Goal: Information Seeking & Learning: Learn about a topic

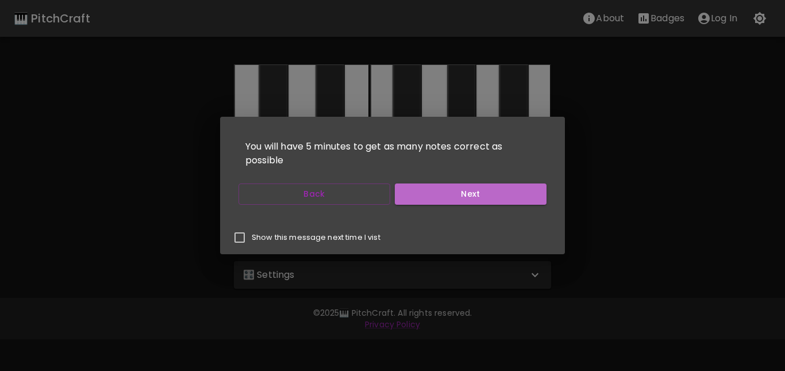
click at [486, 199] on button "Next" at bounding box center [471, 193] width 152 height 21
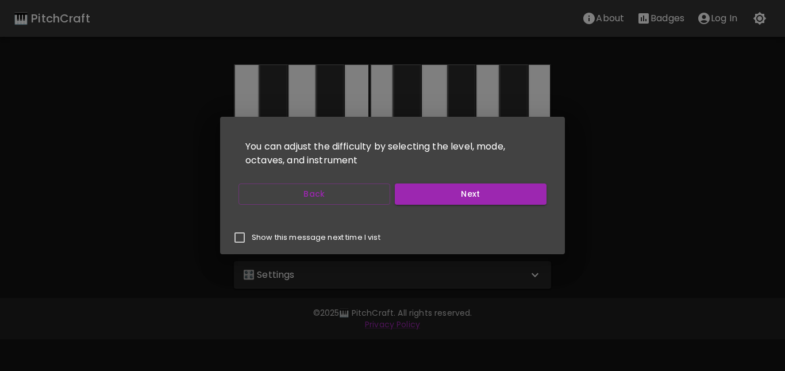
click at [486, 199] on button "Next" at bounding box center [471, 193] width 152 height 21
click at [486, 199] on button "Start Playing" at bounding box center [471, 193] width 152 height 21
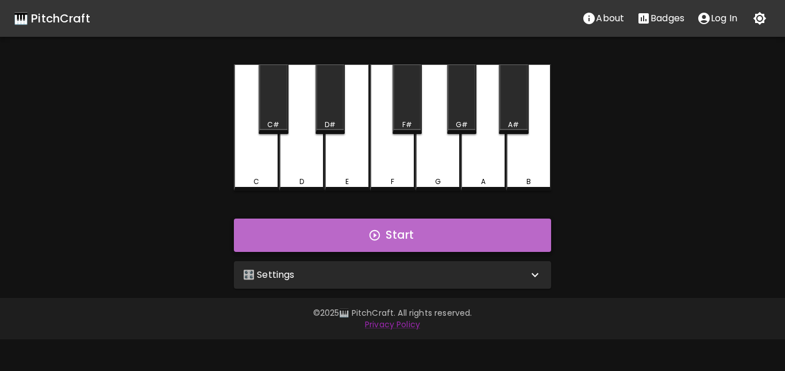
click at [375, 236] on icon "button" at bounding box center [374, 235] width 13 height 13
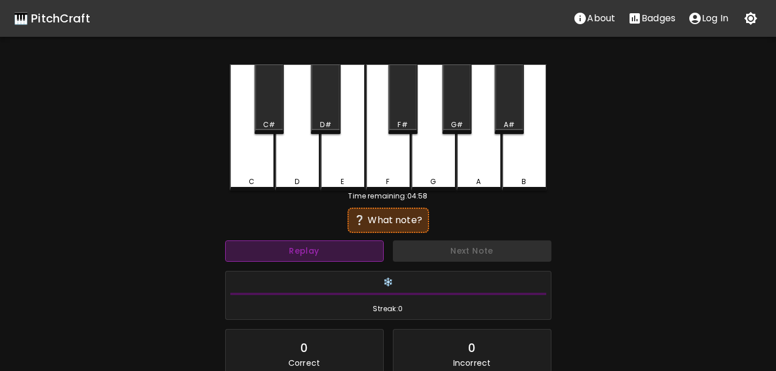
click at [348, 255] on button "Replay" at bounding box center [304, 250] width 159 height 21
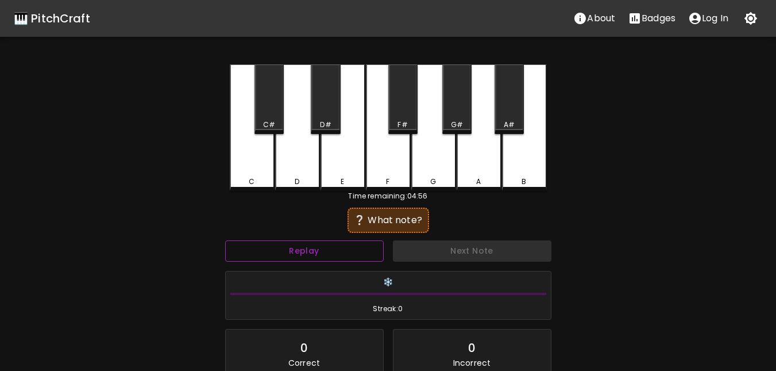
click at [348, 255] on button "Replay" at bounding box center [304, 250] width 159 height 21
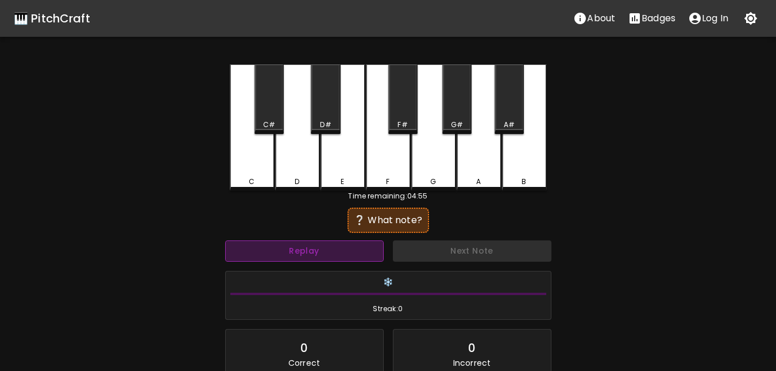
click at [348, 255] on button "Replay" at bounding box center [304, 250] width 159 height 21
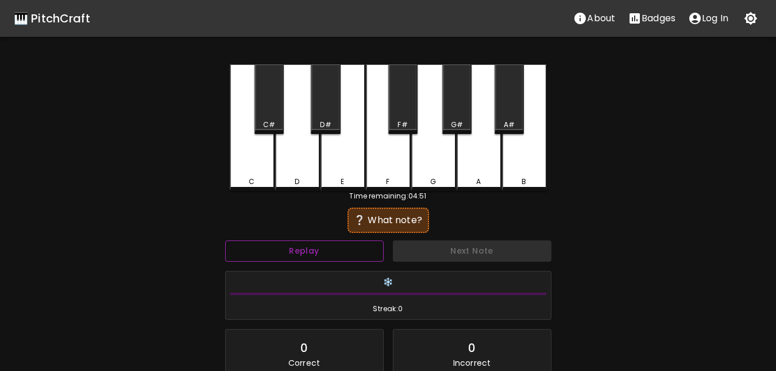
click at [326, 255] on button "Replay" at bounding box center [304, 250] width 159 height 21
click at [266, 182] on div "C" at bounding box center [252, 181] width 43 height 10
click at [295, 175] on div "D" at bounding box center [297, 127] width 45 height 126
click at [366, 169] on div "F" at bounding box center [388, 127] width 45 height 126
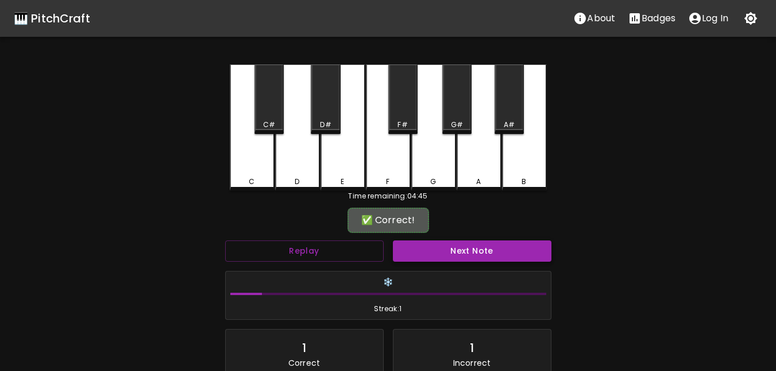
click at [451, 253] on button "Next Note" at bounding box center [472, 250] width 159 height 21
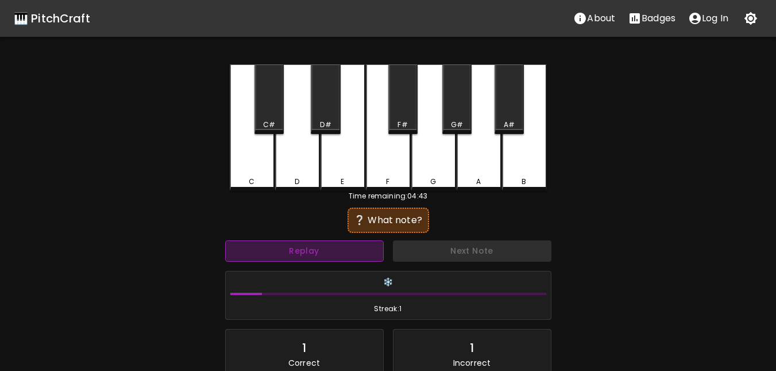
click at [358, 250] on button "Replay" at bounding box center [304, 250] width 159 height 21
click at [299, 249] on button "Replay" at bounding box center [304, 250] width 159 height 21
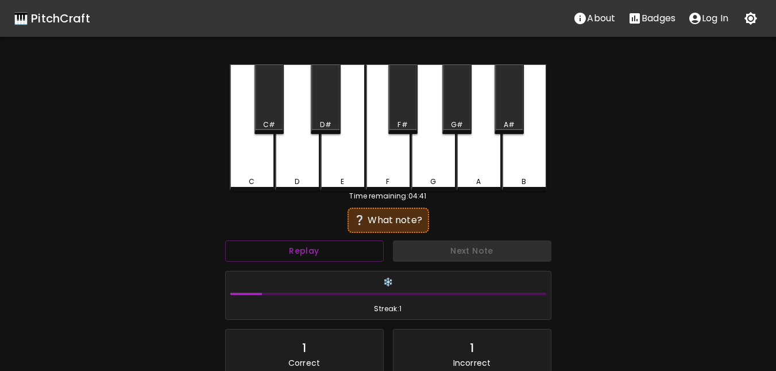
click at [313, 184] on div "D" at bounding box center [297, 181] width 43 height 10
click at [353, 186] on div "E" at bounding box center [343, 127] width 45 height 126
click at [388, 178] on div "F" at bounding box center [387, 181] width 3 height 10
click at [435, 178] on div "G" at bounding box center [433, 181] width 6 height 10
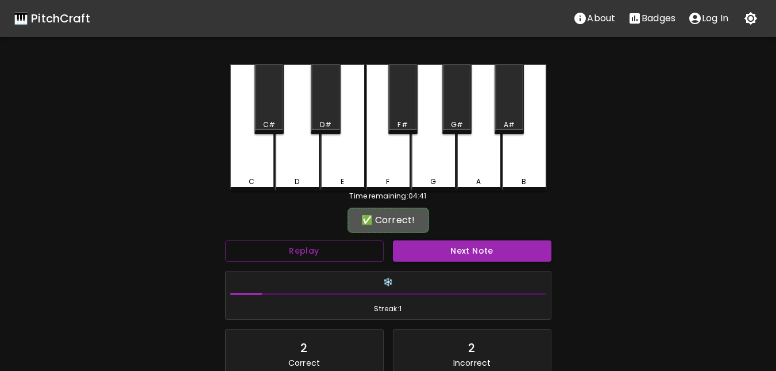
click at [449, 248] on button "Next Note" at bounding box center [472, 250] width 159 height 21
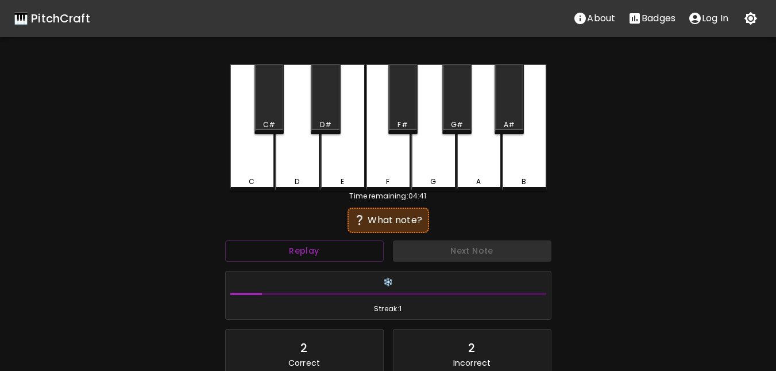
click at [444, 172] on div "G" at bounding box center [433, 127] width 45 height 126
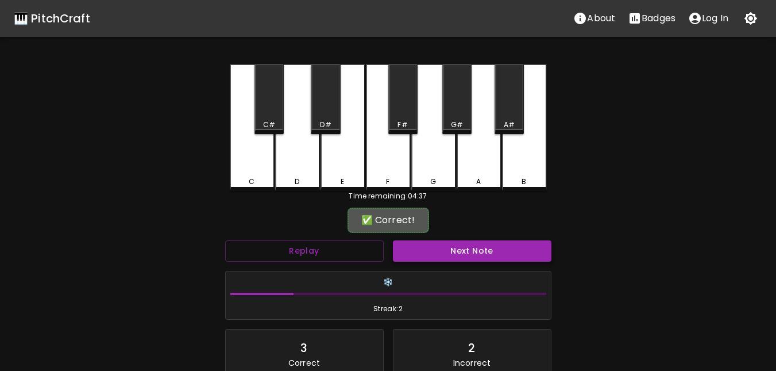
click at [433, 250] on button "Next Note" at bounding box center [472, 250] width 159 height 21
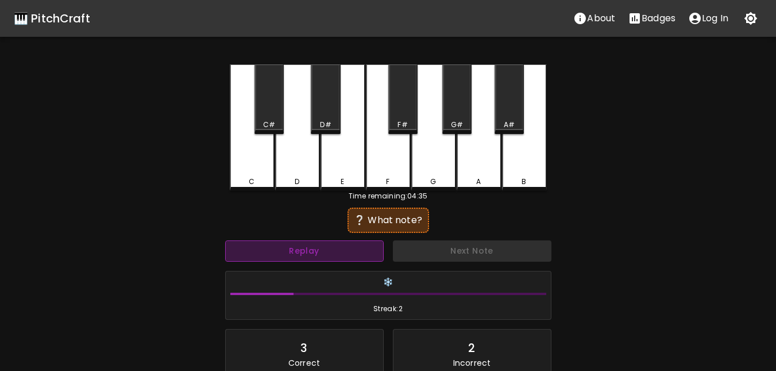
click at [347, 253] on button "Replay" at bounding box center [304, 250] width 159 height 21
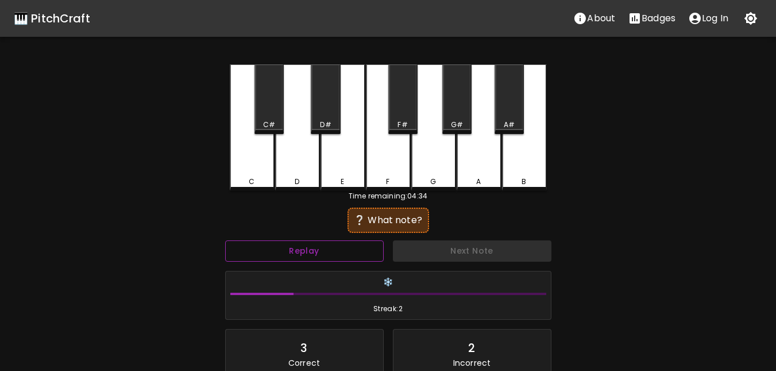
click at [345, 254] on button "Replay" at bounding box center [304, 250] width 159 height 21
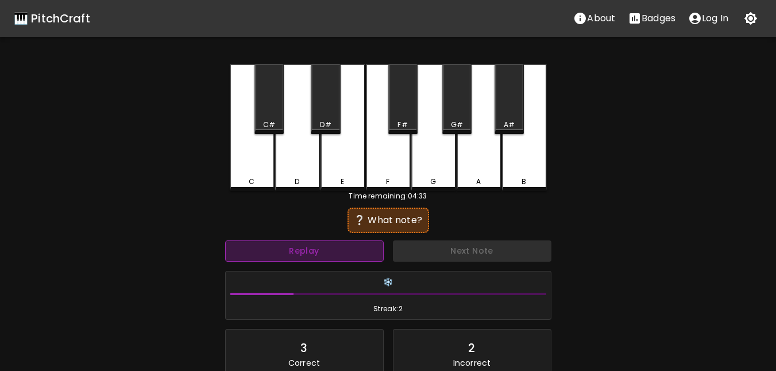
click at [345, 254] on button "Replay" at bounding box center [304, 250] width 159 height 21
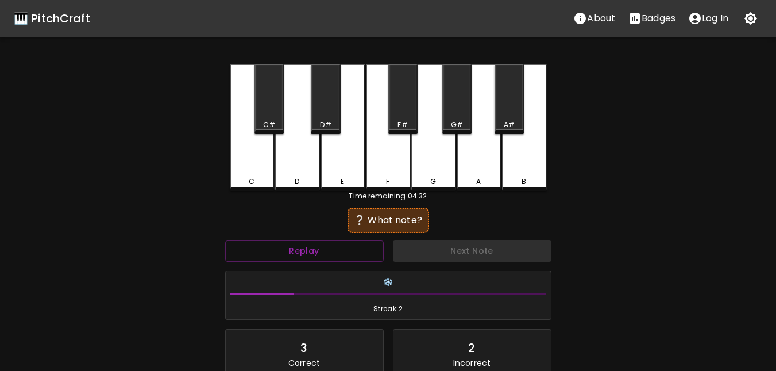
click at [253, 173] on div "C" at bounding box center [252, 127] width 45 height 126
click at [282, 118] on div "C#" at bounding box center [269, 99] width 29 height 70
click at [511, 163] on div "B" at bounding box center [524, 127] width 45 height 126
click at [484, 164] on div "A" at bounding box center [479, 127] width 45 height 126
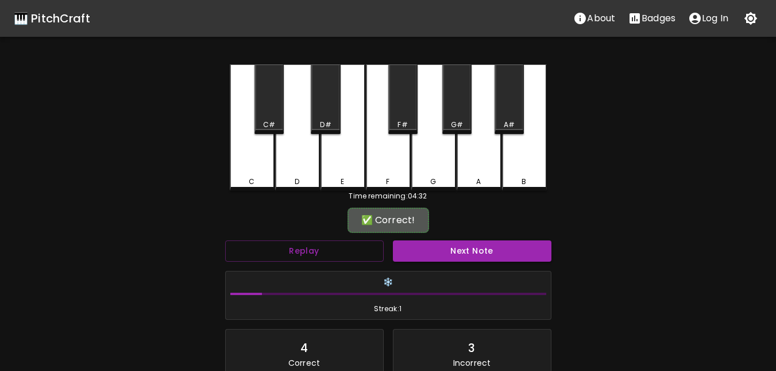
click at [483, 163] on div "A" at bounding box center [479, 127] width 45 height 126
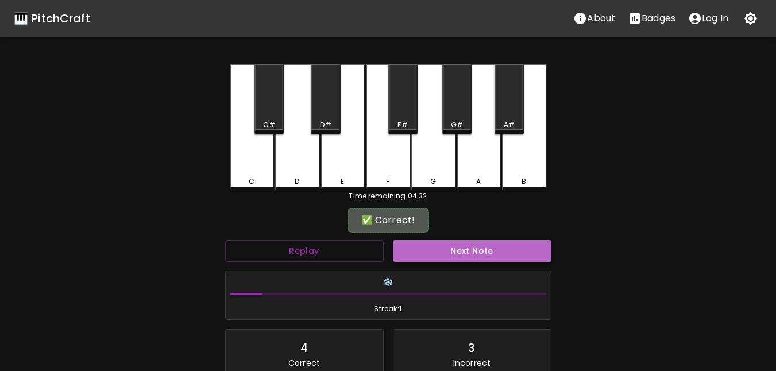
click at [429, 245] on button "Next Note" at bounding box center [472, 250] width 159 height 21
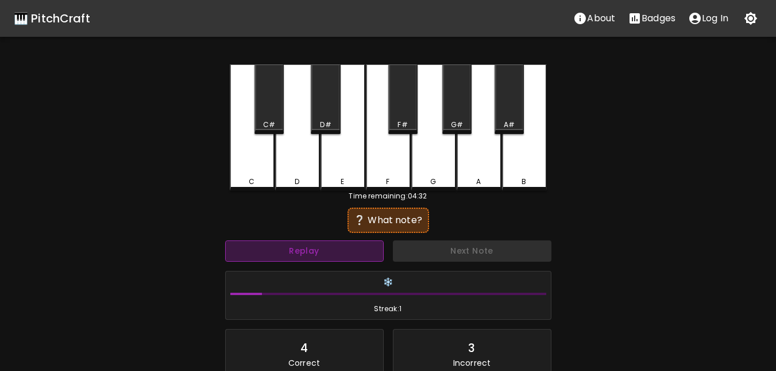
click at [324, 255] on button "Replay" at bounding box center [304, 250] width 159 height 21
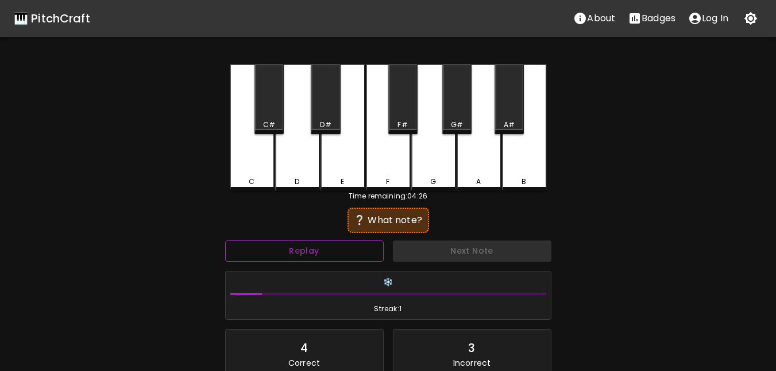
click at [324, 257] on button "Replay" at bounding box center [304, 250] width 159 height 21
click at [464, 160] on div "A" at bounding box center [479, 127] width 45 height 126
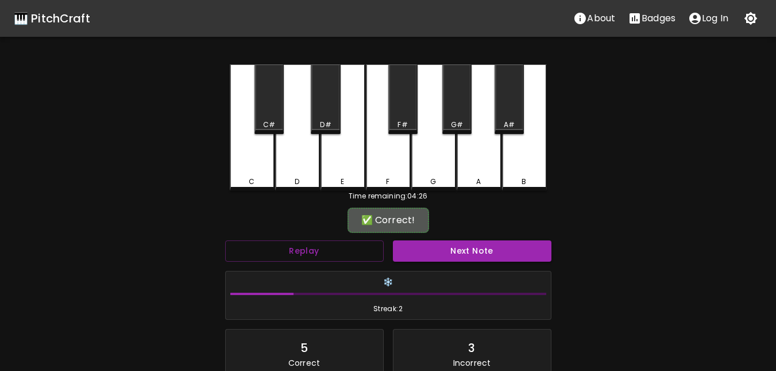
click at [374, 225] on div "✅ Correct!" at bounding box center [388, 220] width 70 height 14
click at [428, 248] on button "Next Note" at bounding box center [472, 250] width 159 height 21
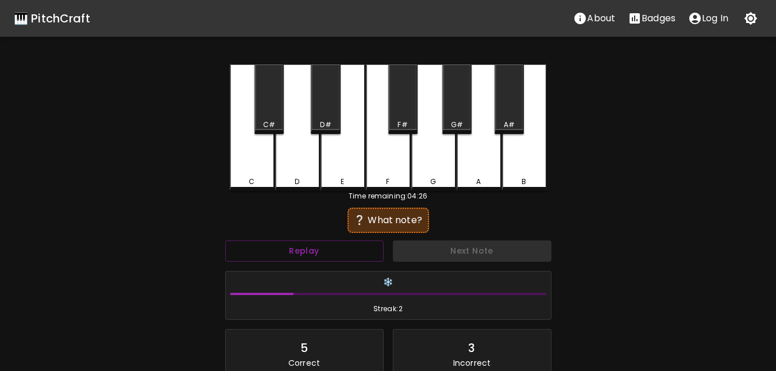
click at [449, 256] on div "Next Note" at bounding box center [472, 251] width 168 height 30
click at [343, 258] on button "Replay" at bounding box center [304, 250] width 159 height 21
click at [441, 172] on div "G" at bounding box center [433, 127] width 45 height 126
click at [461, 109] on div "G#" at bounding box center [457, 99] width 29 height 70
click at [398, 110] on div "F#" at bounding box center [402, 99] width 29 height 70
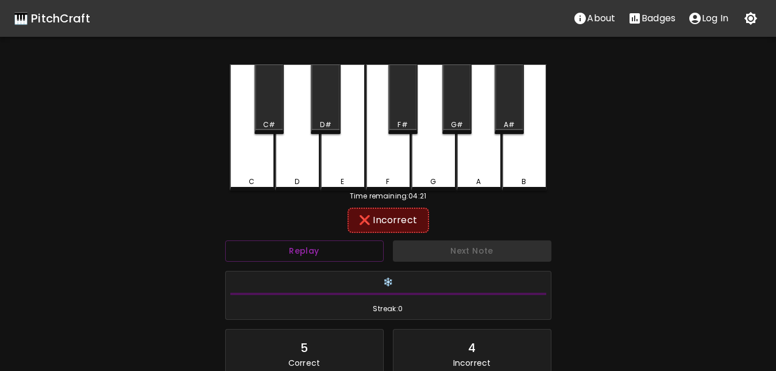
click at [509, 107] on div "A#" at bounding box center [509, 99] width 29 height 70
click at [322, 112] on div "D#" at bounding box center [325, 99] width 29 height 70
click at [277, 115] on div "C#" at bounding box center [269, 99] width 29 height 70
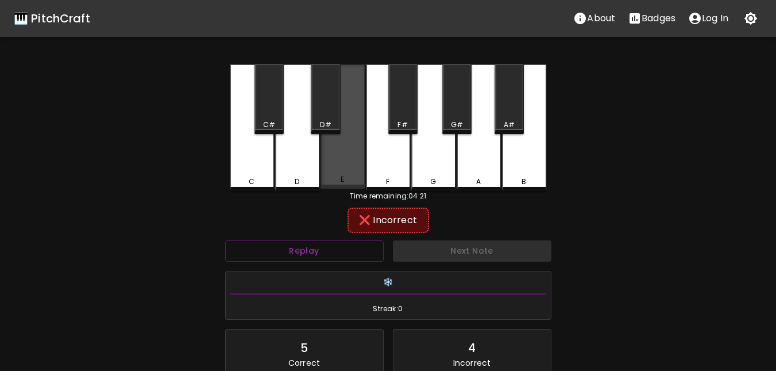
click at [339, 170] on div "E" at bounding box center [343, 126] width 45 height 124
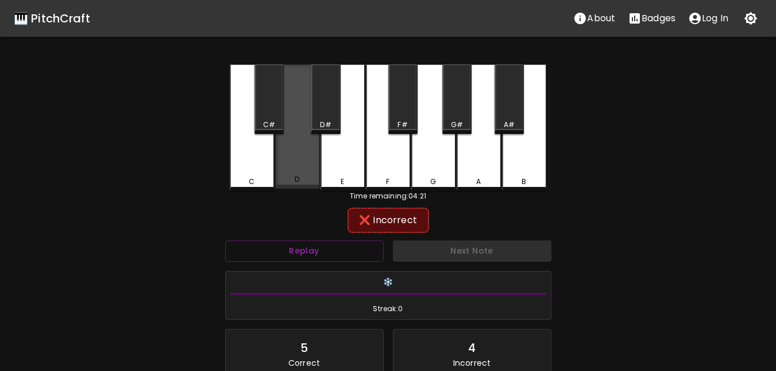
click at [306, 172] on div "D" at bounding box center [297, 126] width 45 height 124
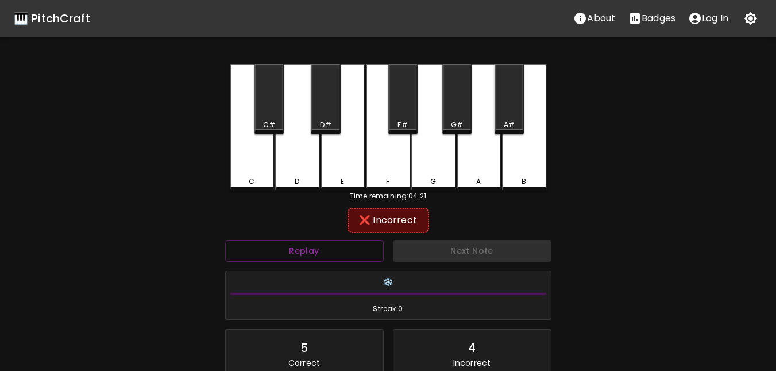
click at [261, 172] on div "C" at bounding box center [252, 127] width 45 height 126
click at [530, 165] on div "B" at bounding box center [524, 127] width 45 height 126
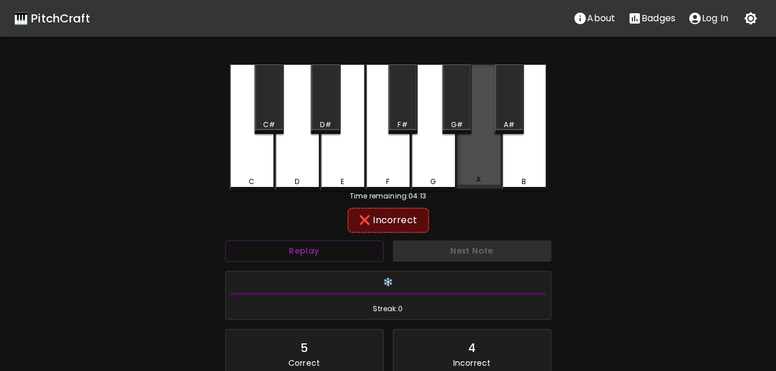
click at [482, 171] on div "A" at bounding box center [479, 126] width 45 height 124
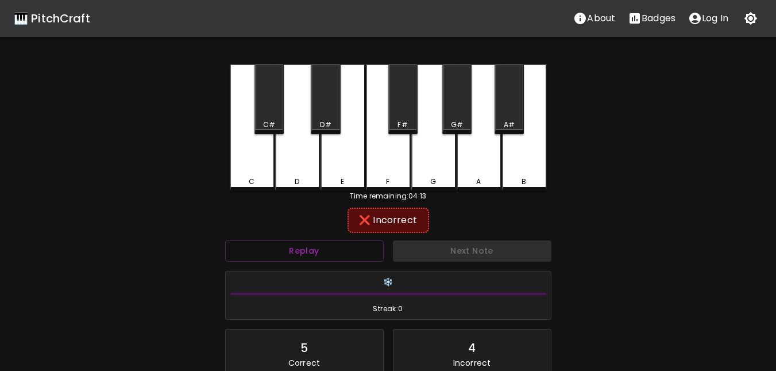
click at [420, 166] on div "G" at bounding box center [433, 127] width 45 height 126
click at [380, 174] on div "F" at bounding box center [388, 127] width 45 height 126
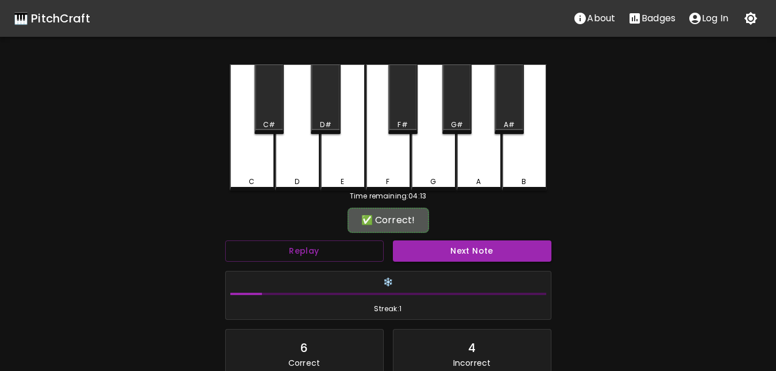
click at [420, 167] on div "G" at bounding box center [433, 127] width 45 height 126
click at [398, 169] on div "F" at bounding box center [388, 127] width 45 height 126
click at [447, 246] on button "Next Note" at bounding box center [472, 250] width 159 height 21
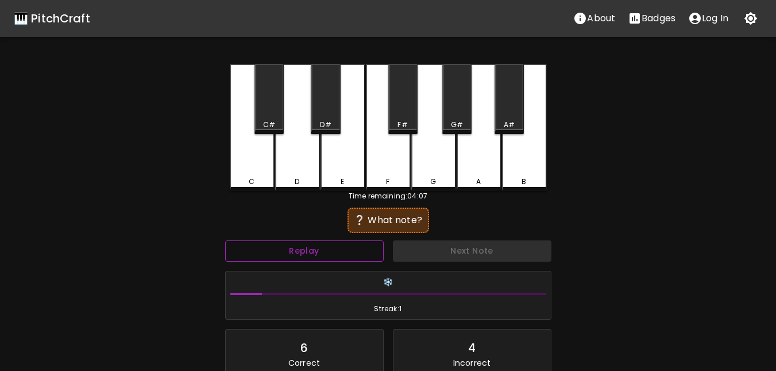
click at [333, 256] on button "Replay" at bounding box center [304, 250] width 159 height 21
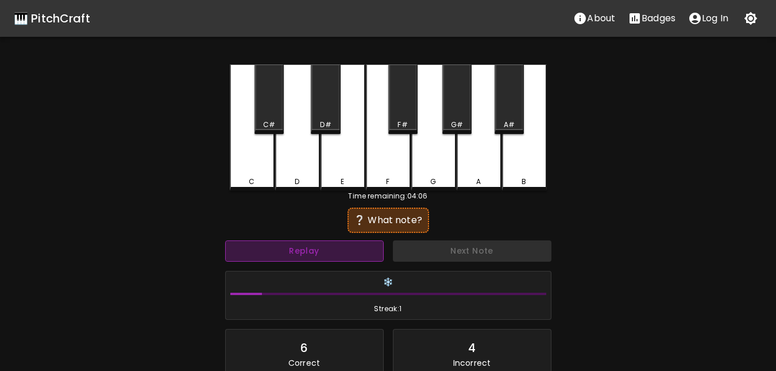
click at [333, 256] on button "Replay" at bounding box center [304, 250] width 159 height 21
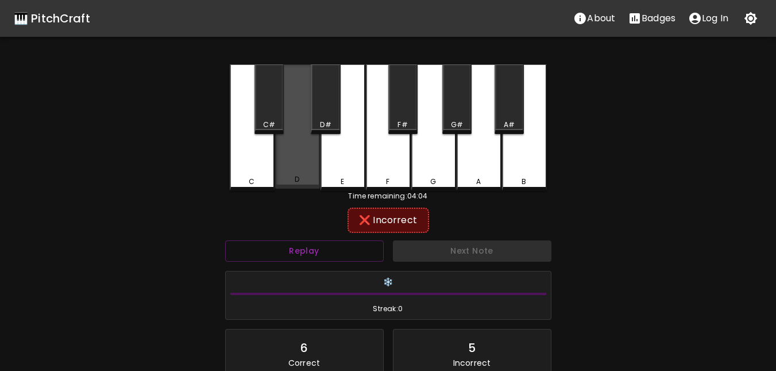
click at [316, 170] on div "D" at bounding box center [297, 126] width 45 height 124
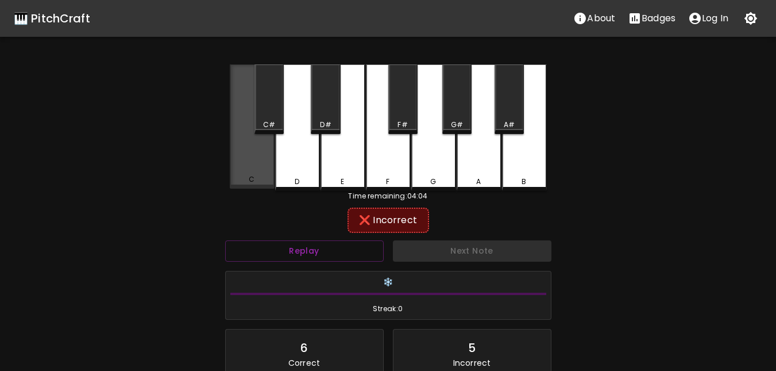
click at [257, 180] on div "C" at bounding box center [252, 179] width 43 height 10
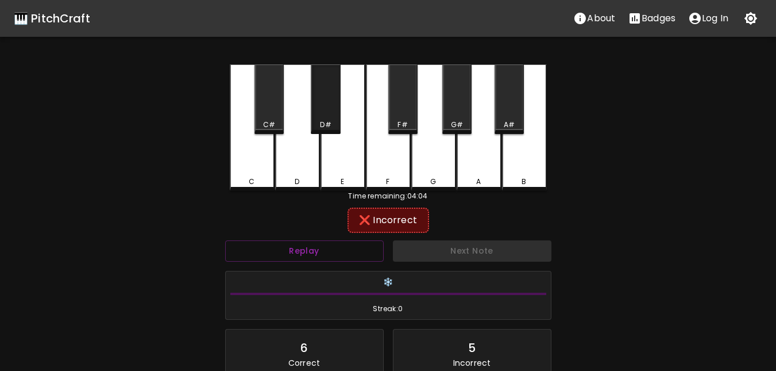
click at [330, 112] on div "D#" at bounding box center [325, 99] width 29 height 70
click at [403, 114] on div "F#" at bounding box center [402, 99] width 29 height 70
click at [464, 111] on div "G#" at bounding box center [457, 99] width 29 height 70
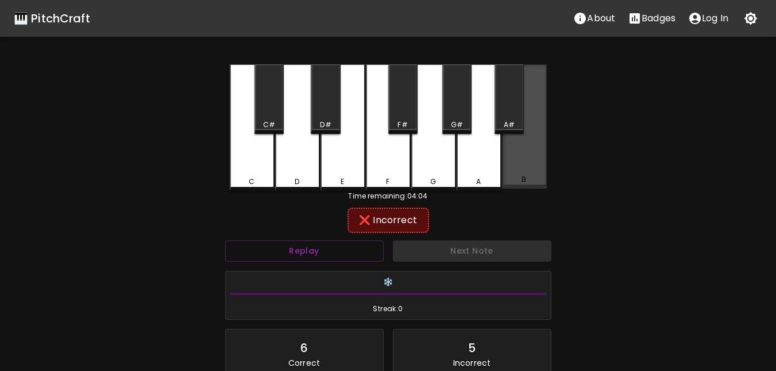
click at [546, 150] on div "B" at bounding box center [524, 126] width 45 height 124
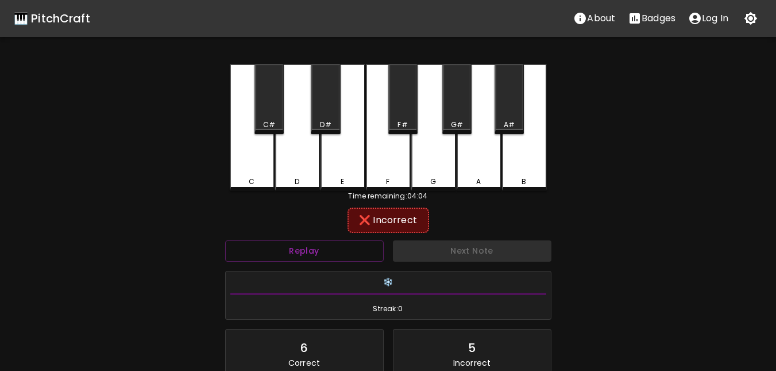
click at [482, 167] on div "A" at bounding box center [479, 127] width 45 height 126
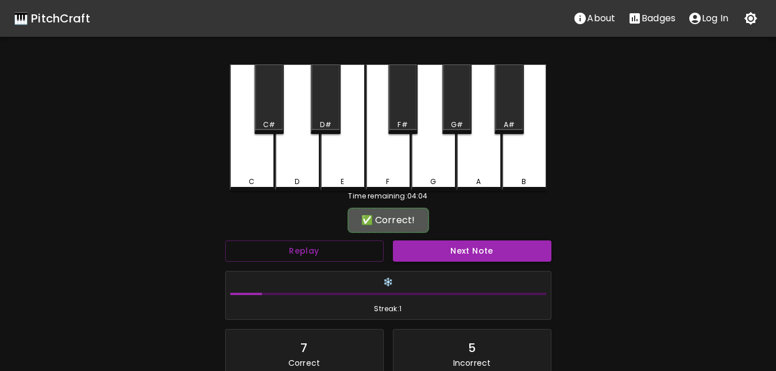
click at [433, 168] on div "G" at bounding box center [433, 127] width 45 height 126
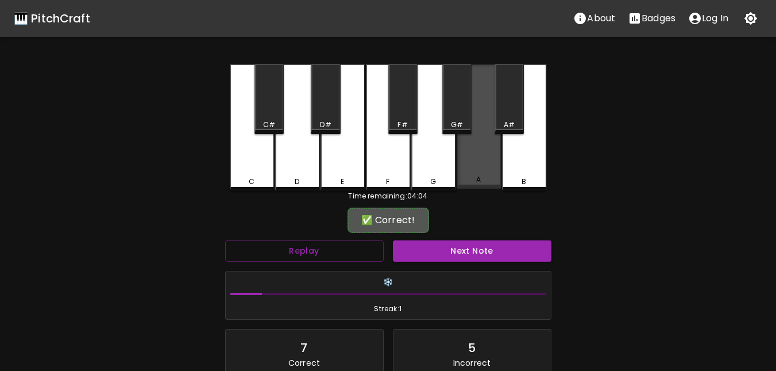
click at [483, 161] on div "A" at bounding box center [479, 126] width 45 height 124
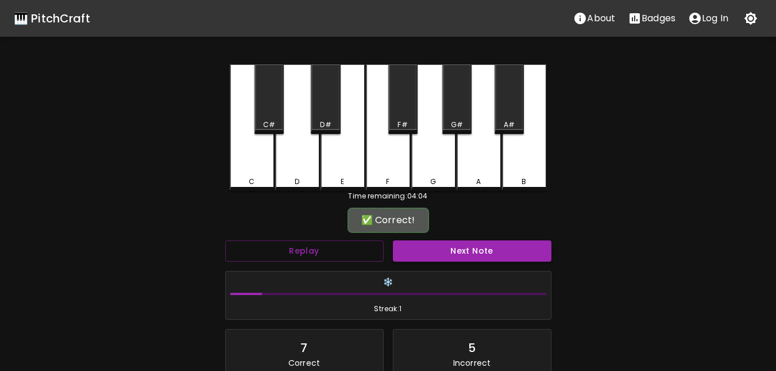
click at [385, 213] on div "✅ Correct!" at bounding box center [388, 220] width 70 height 14
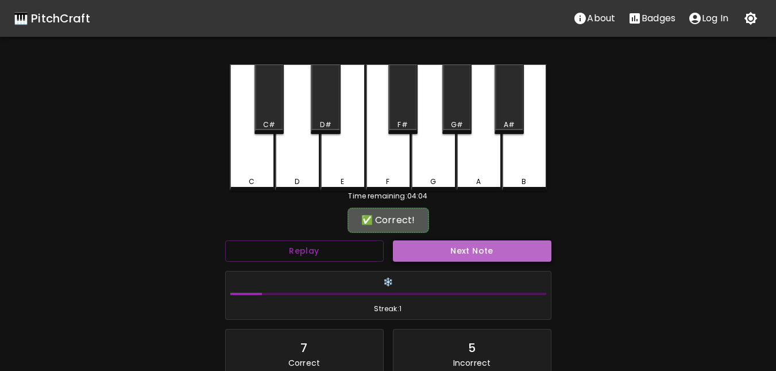
click at [443, 247] on button "Next Note" at bounding box center [472, 250] width 159 height 21
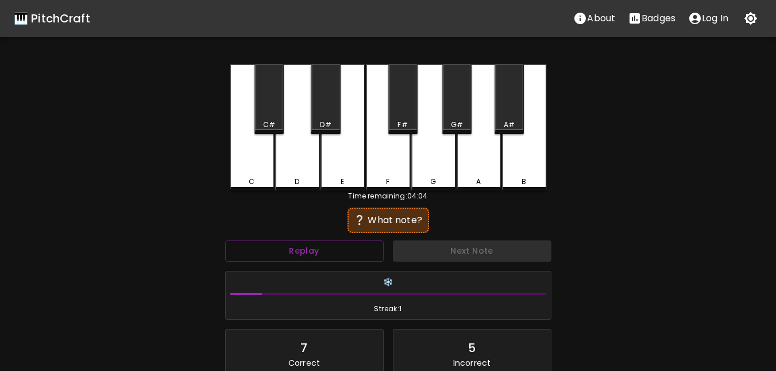
click at [487, 162] on div "A" at bounding box center [479, 127] width 45 height 126
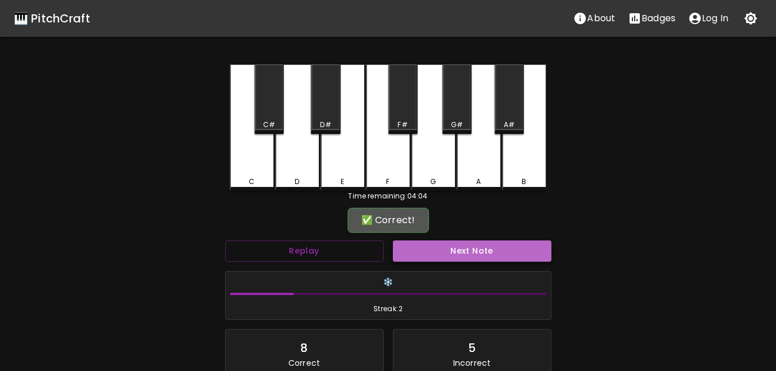
click at [451, 252] on button "Next Note" at bounding box center [472, 250] width 159 height 21
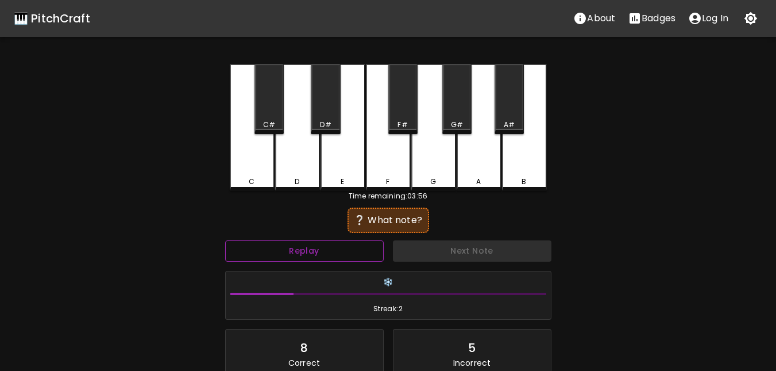
click at [323, 252] on button "Replay" at bounding box center [304, 250] width 159 height 21
click at [261, 164] on div "C" at bounding box center [252, 127] width 45 height 126
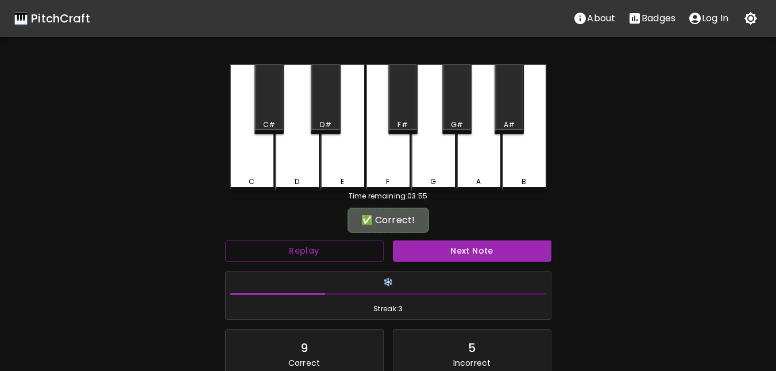
click at [387, 221] on div "✅ Correct!" at bounding box center [388, 220] width 70 height 14
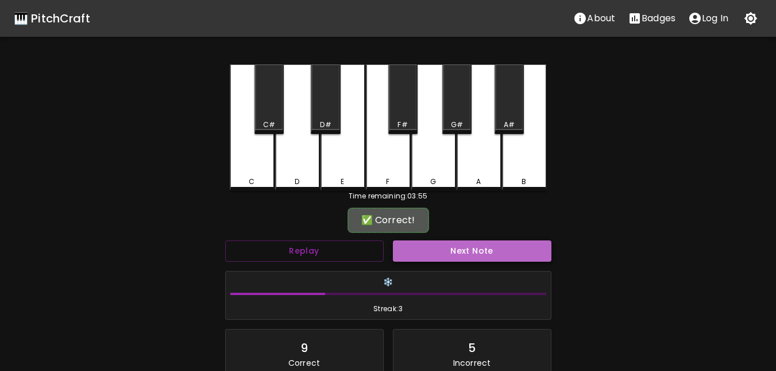
click at [452, 257] on button "Next Note" at bounding box center [472, 250] width 159 height 21
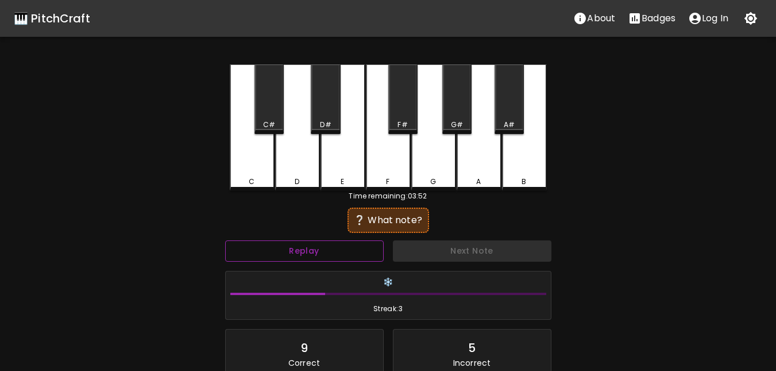
click at [322, 259] on button "Replay" at bounding box center [304, 250] width 159 height 21
drag, startPoint x: 399, startPoint y: 171, endPoint x: 457, endPoint y: 228, distance: 81.7
click at [398, 171] on div "F" at bounding box center [388, 127] width 45 height 126
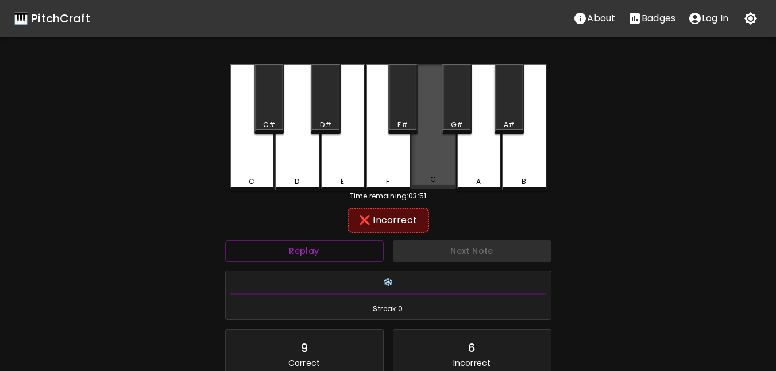
click at [441, 166] on div "G" at bounding box center [433, 126] width 45 height 124
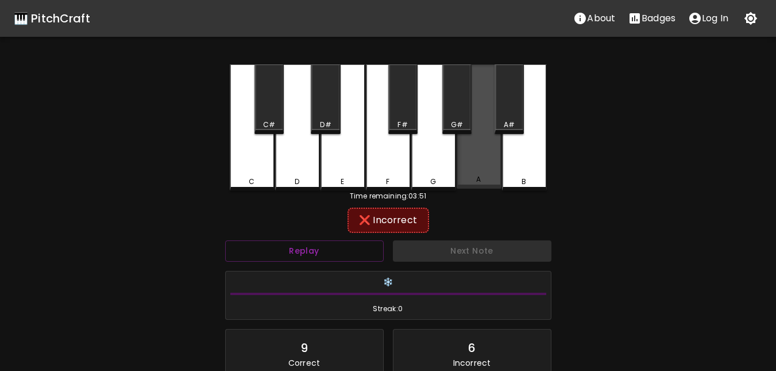
click at [483, 179] on div "A" at bounding box center [479, 179] width 43 height 10
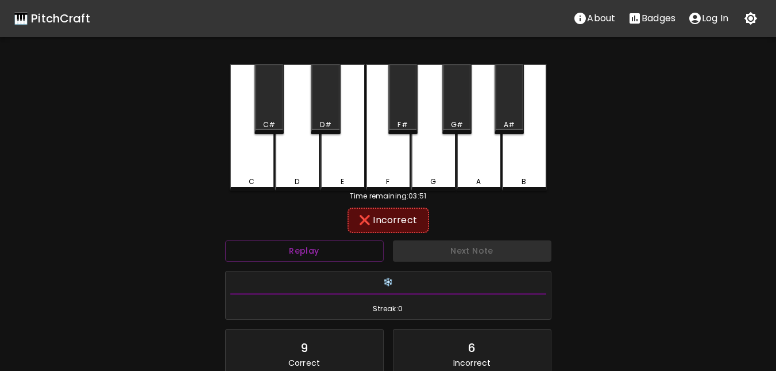
click at [515, 173] on div "B" at bounding box center [524, 127] width 45 height 126
click at [352, 176] on div "E" at bounding box center [343, 181] width 43 height 10
click at [314, 170] on div "D" at bounding box center [297, 127] width 45 height 126
click at [251, 167] on div "C" at bounding box center [252, 127] width 45 height 126
click at [401, 106] on div "F#" at bounding box center [402, 99] width 29 height 70
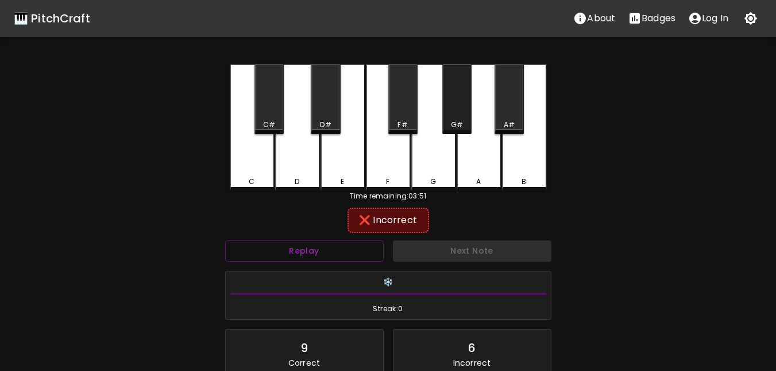
click at [452, 115] on div "G#" at bounding box center [457, 99] width 29 height 70
click at [507, 108] on div "A#" at bounding box center [509, 99] width 29 height 70
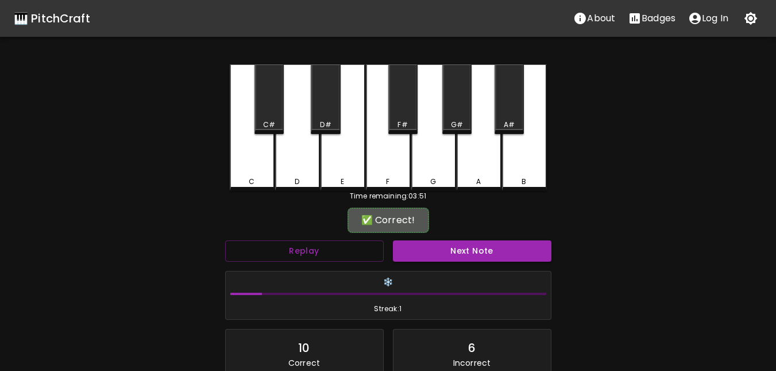
click at [515, 106] on div "A#" at bounding box center [509, 99] width 29 height 70
click at [479, 241] on button "Next Note" at bounding box center [472, 250] width 159 height 21
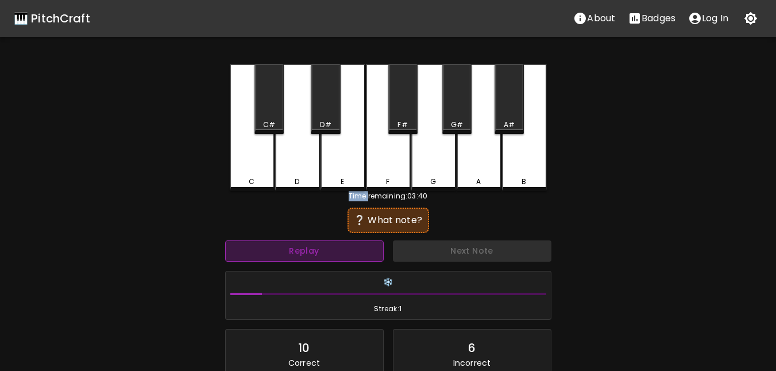
click at [302, 251] on button "Replay" at bounding box center [304, 250] width 159 height 21
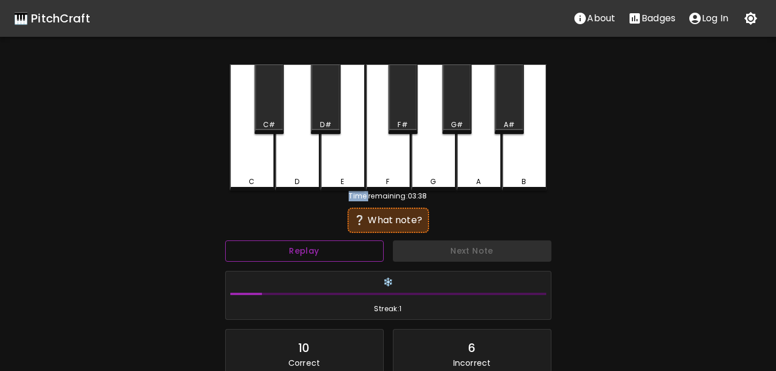
click at [302, 251] on button "Replay" at bounding box center [304, 250] width 159 height 21
click at [518, 104] on div "A#" at bounding box center [509, 99] width 29 height 70
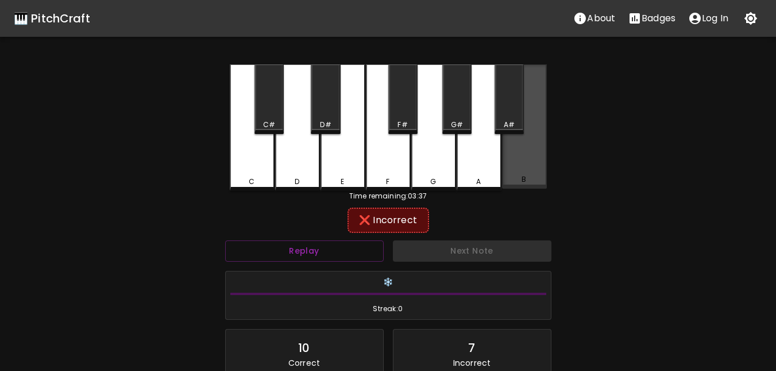
click at [518, 156] on div "B" at bounding box center [524, 126] width 45 height 124
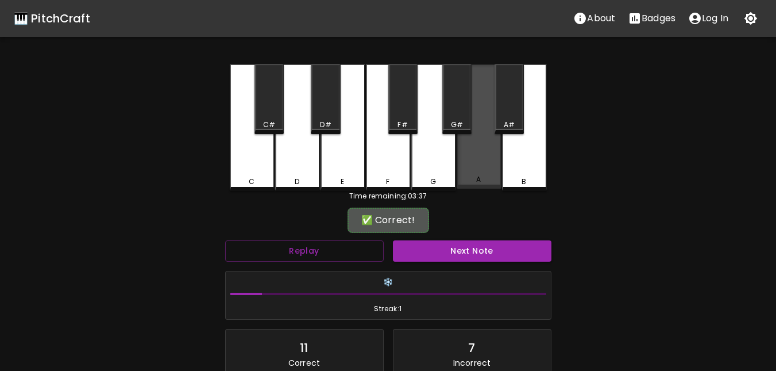
click at [486, 164] on div "A" at bounding box center [479, 126] width 45 height 124
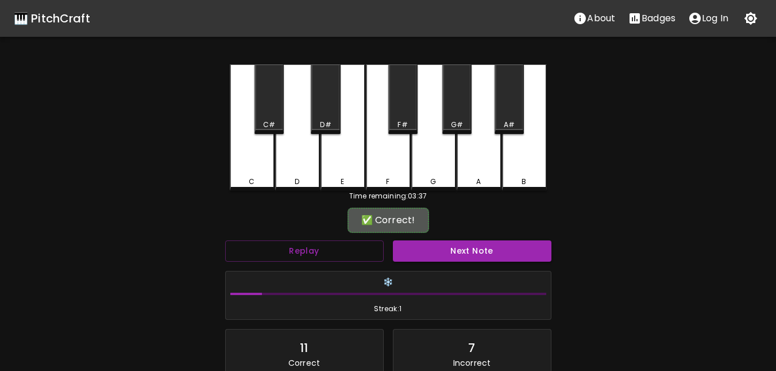
click at [461, 249] on button "Next Note" at bounding box center [472, 250] width 159 height 21
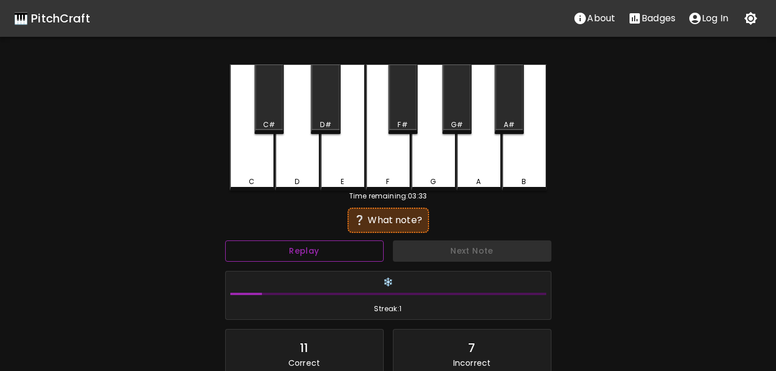
click at [357, 257] on button "Replay" at bounding box center [304, 250] width 159 height 21
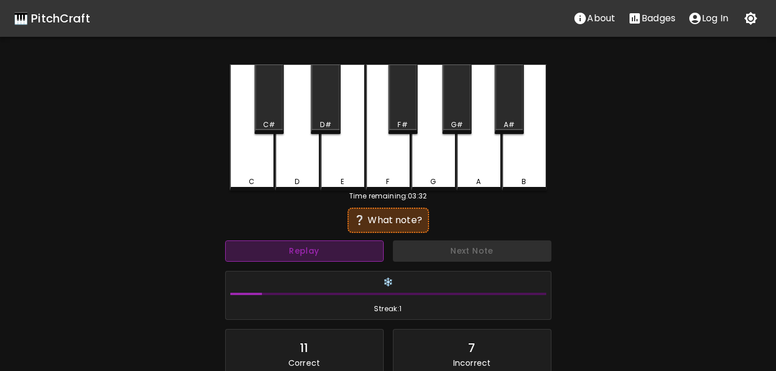
click at [357, 257] on button "Replay" at bounding box center [304, 250] width 159 height 21
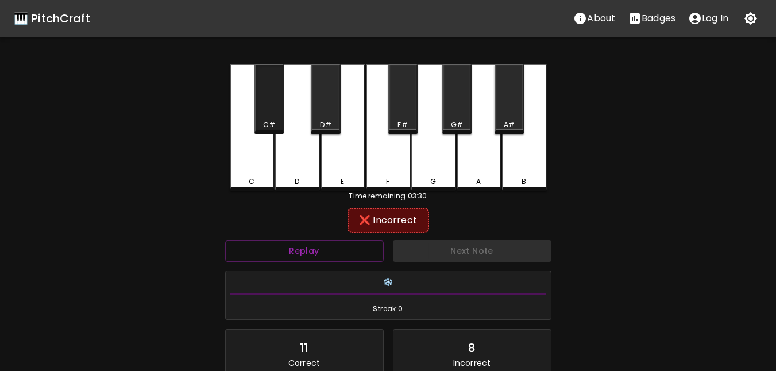
click at [278, 114] on div "C#" at bounding box center [269, 99] width 29 height 70
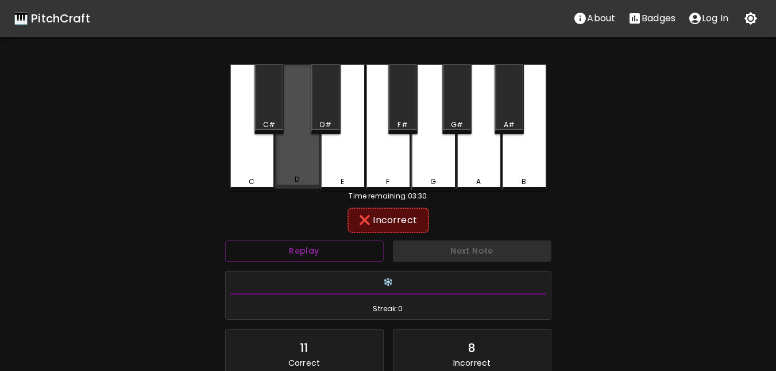
click at [310, 178] on div "D" at bounding box center [297, 179] width 43 height 10
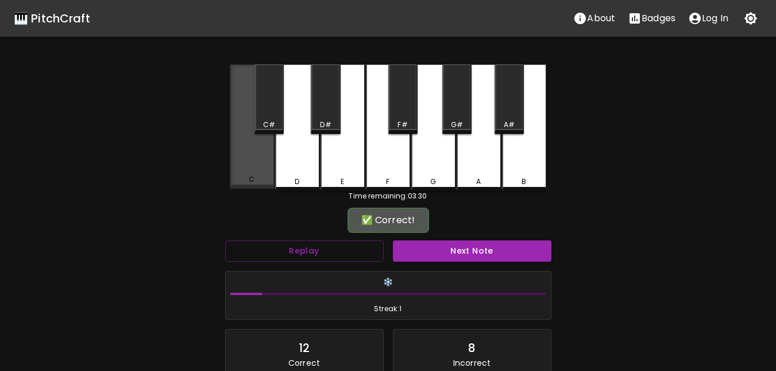
click at [255, 181] on div "C" at bounding box center [252, 179] width 6 height 10
drag, startPoint x: 255, startPoint y: 181, endPoint x: 359, endPoint y: 221, distance: 111.9
click at [256, 180] on div "C" at bounding box center [252, 179] width 43 height 10
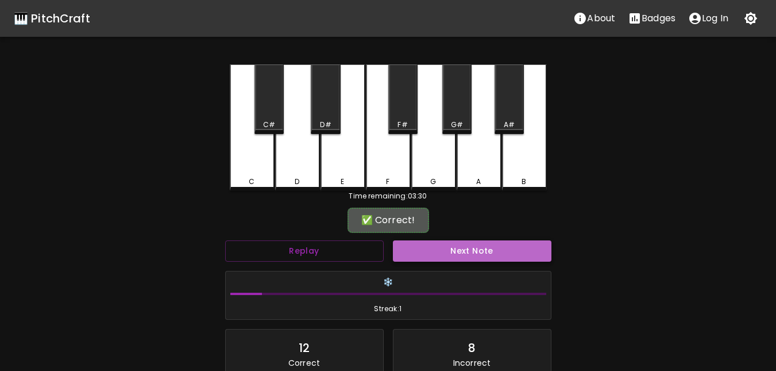
click at [444, 247] on button "Next Note" at bounding box center [472, 250] width 159 height 21
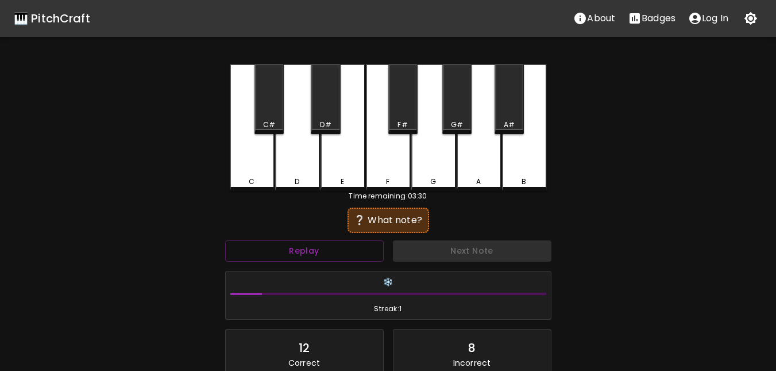
click at [444, 247] on div "Next Note" at bounding box center [472, 251] width 168 height 30
click at [324, 248] on button "Replay" at bounding box center [304, 250] width 159 height 21
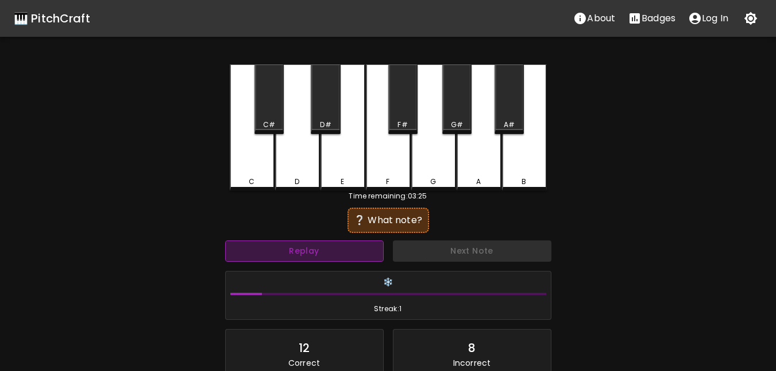
click at [324, 248] on button "Replay" at bounding box center [304, 250] width 159 height 21
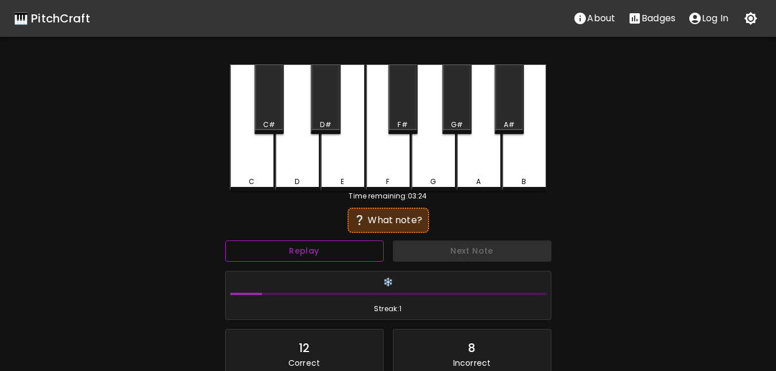
click at [324, 248] on button "Replay" at bounding box center [304, 250] width 159 height 21
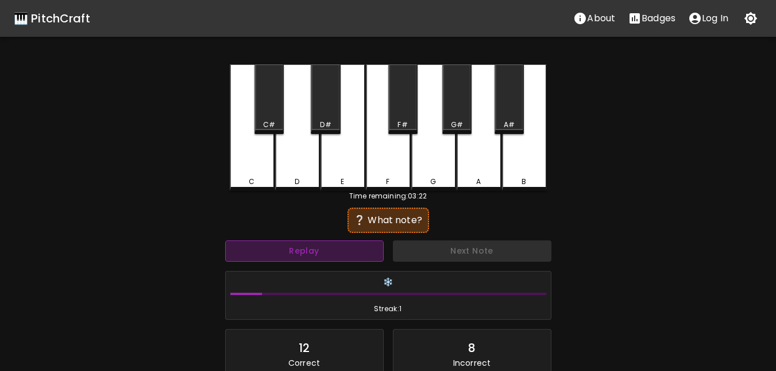
click at [324, 248] on button "Replay" at bounding box center [304, 250] width 159 height 21
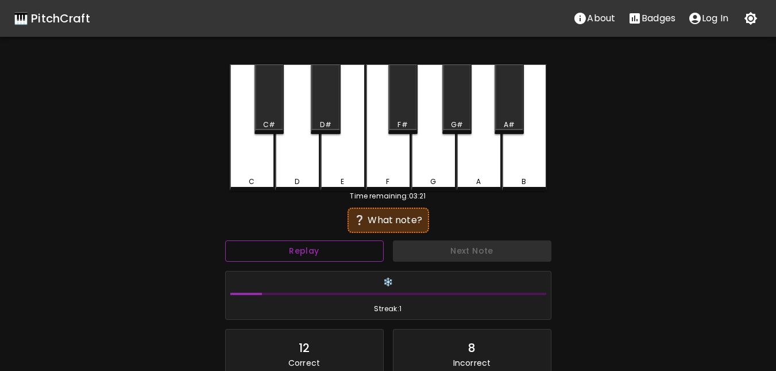
click at [324, 248] on button "Replay" at bounding box center [304, 250] width 159 height 21
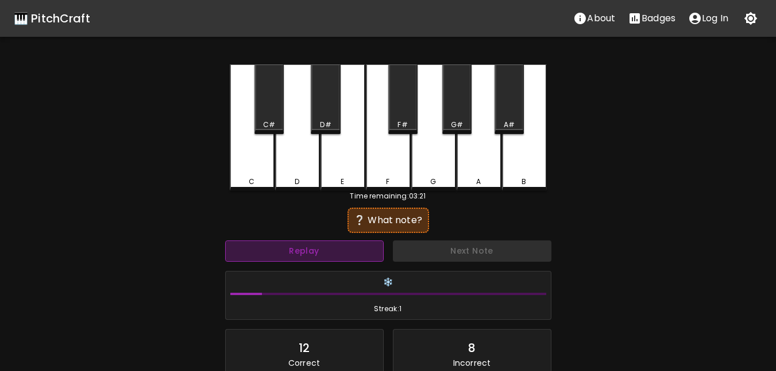
click at [324, 248] on button "Replay" at bounding box center [304, 250] width 159 height 21
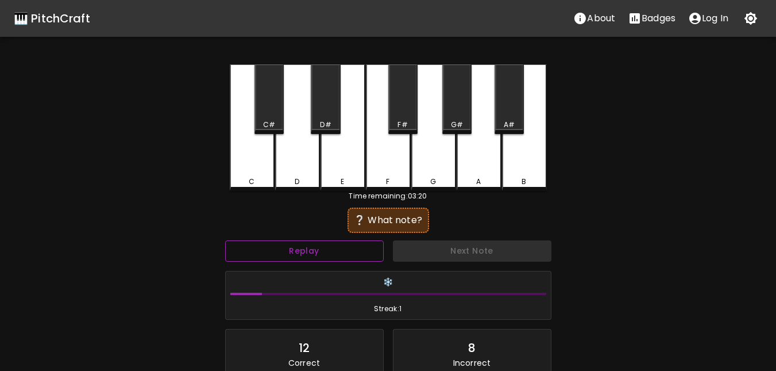
click at [324, 248] on button "Replay" at bounding box center [304, 250] width 159 height 21
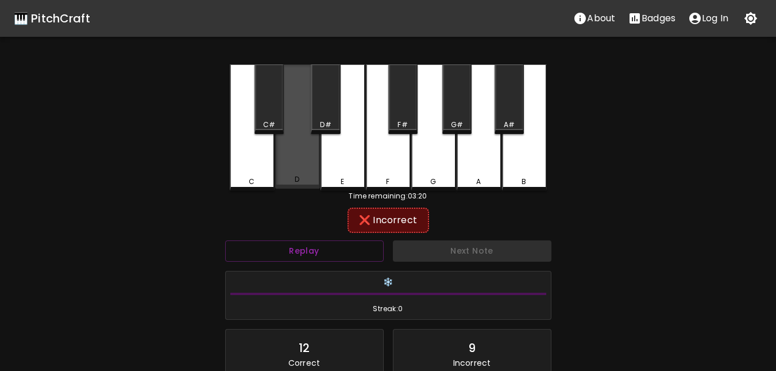
drag, startPoint x: 280, startPoint y: 174, endPoint x: 275, endPoint y: 168, distance: 8.1
click at [279, 172] on div "D" at bounding box center [297, 126] width 45 height 124
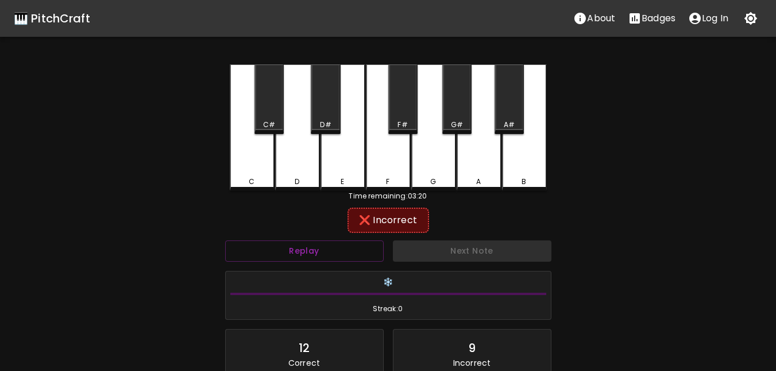
click at [267, 167] on div "C" at bounding box center [252, 127] width 45 height 126
drag, startPoint x: 354, startPoint y: 159, endPoint x: 390, endPoint y: 163, distance: 35.9
click at [356, 159] on div "E" at bounding box center [343, 127] width 45 height 126
click at [434, 167] on div "G" at bounding box center [433, 127] width 45 height 126
click at [481, 172] on div "A" at bounding box center [479, 127] width 45 height 126
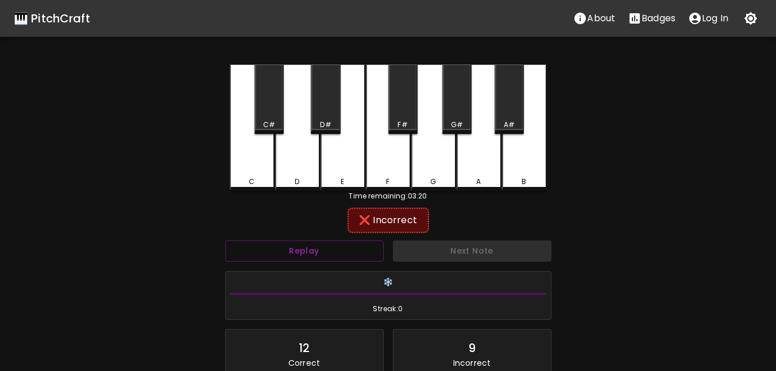
click at [528, 170] on div "B" at bounding box center [524, 127] width 45 height 126
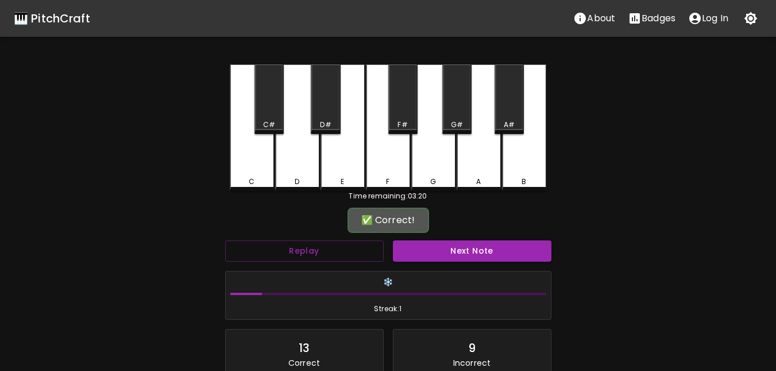
click at [520, 124] on div "A#" at bounding box center [509, 125] width 27 height 10
click at [468, 246] on button "Next Note" at bounding box center [472, 250] width 159 height 21
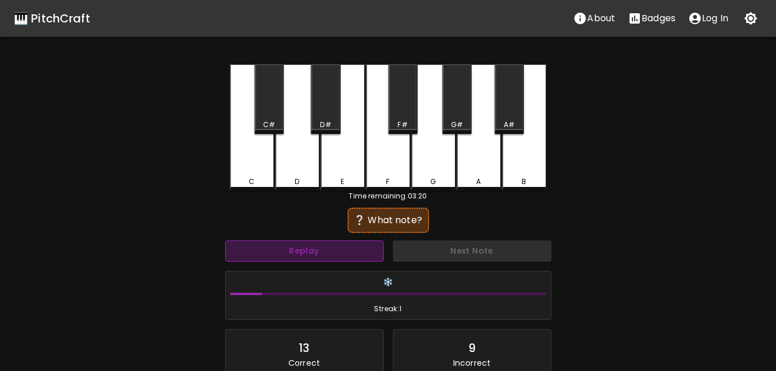
click at [336, 257] on button "Replay" at bounding box center [304, 250] width 159 height 21
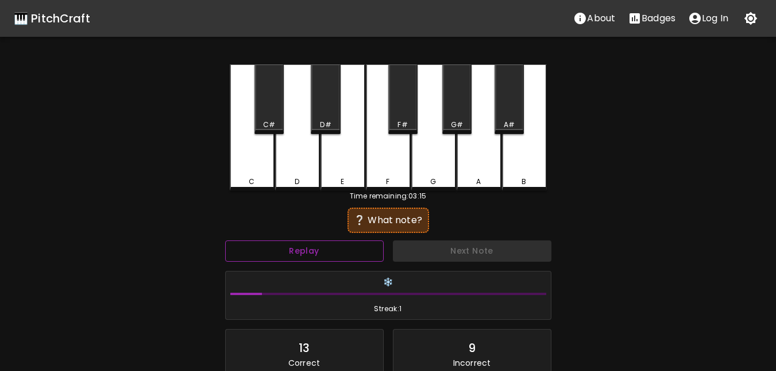
click at [336, 257] on button "Replay" at bounding box center [304, 250] width 159 height 21
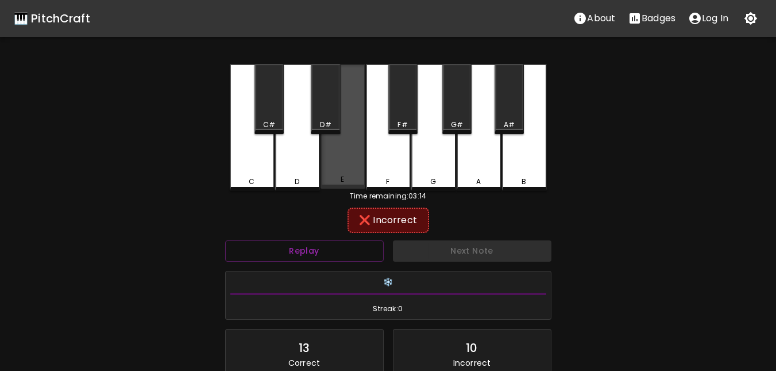
click at [325, 167] on div "E" at bounding box center [343, 126] width 45 height 124
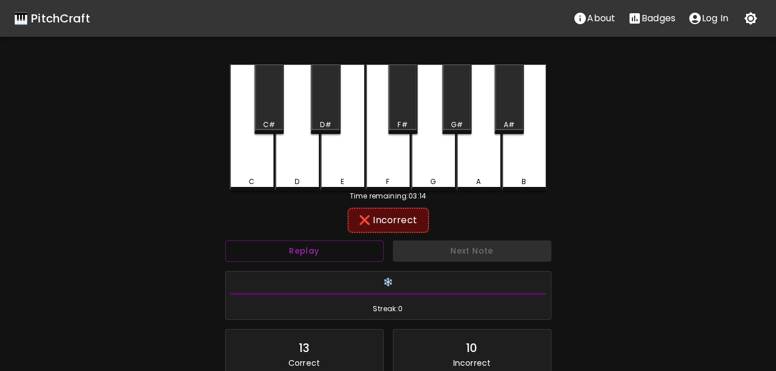
click at [315, 167] on div "D" at bounding box center [297, 127] width 45 height 126
click at [392, 190] on div "C C# D D# E F F# G G# A A# B" at bounding box center [388, 127] width 317 height 126
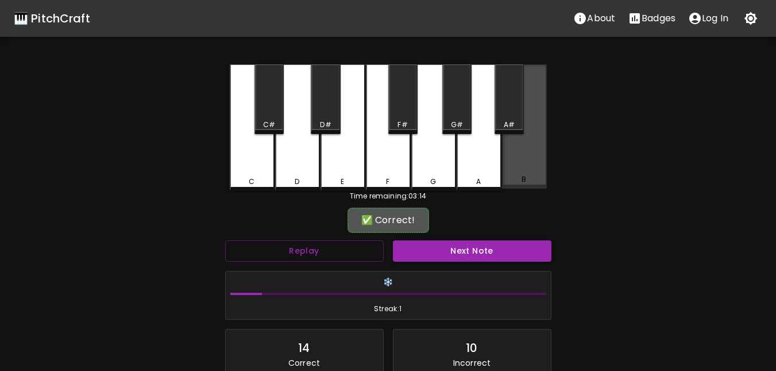
drag, startPoint x: 467, startPoint y: 178, endPoint x: 542, endPoint y: 170, distance: 75.7
click at [541, 170] on div "C C# D D# E F F# G G# A A# B" at bounding box center [388, 127] width 317 height 126
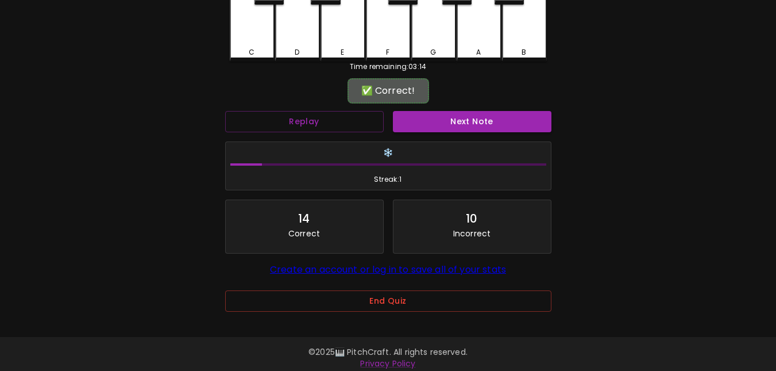
scroll to position [137, 0]
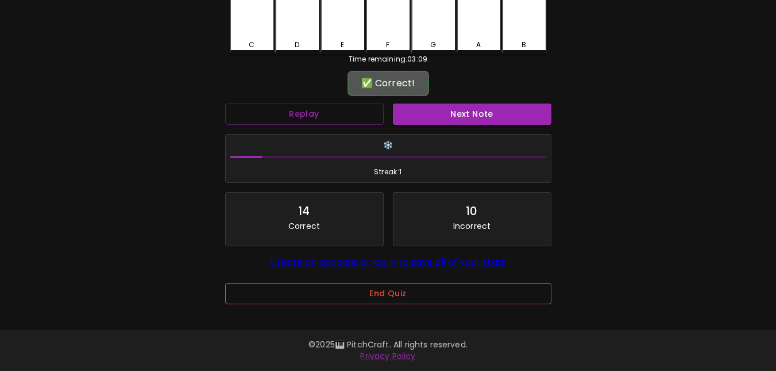
click at [407, 286] on button "End Quiz" at bounding box center [388, 293] width 326 height 21
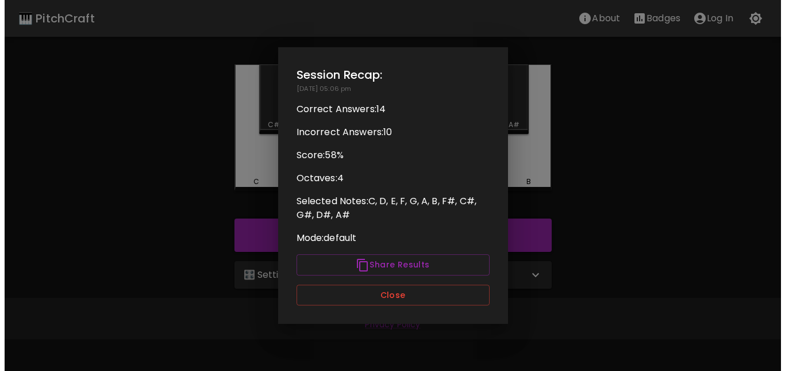
scroll to position [0, 0]
